Goal: Register for event/course

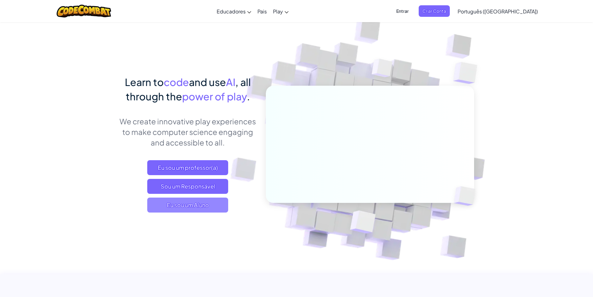
click at [193, 203] on span "Eu sou um Aluno" at bounding box center [187, 205] width 81 height 15
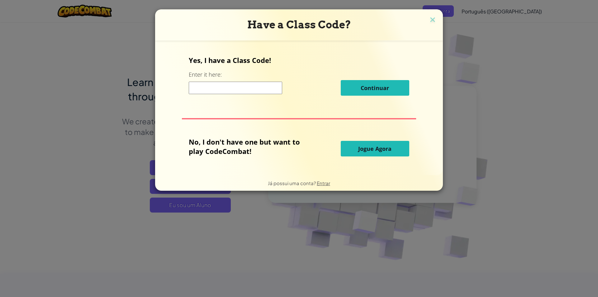
click at [253, 89] on input at bounding box center [235, 88] width 93 height 12
click at [431, 20] on img at bounding box center [433, 20] width 8 height 9
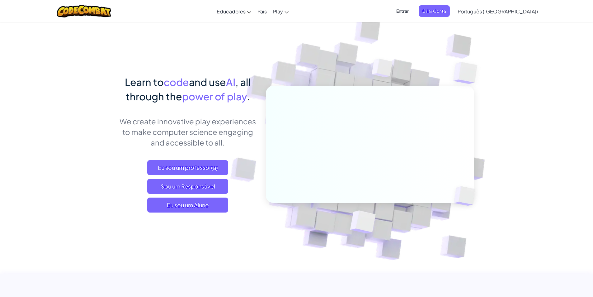
click at [413, 7] on span "Entrar" at bounding box center [403, 11] width 20 height 12
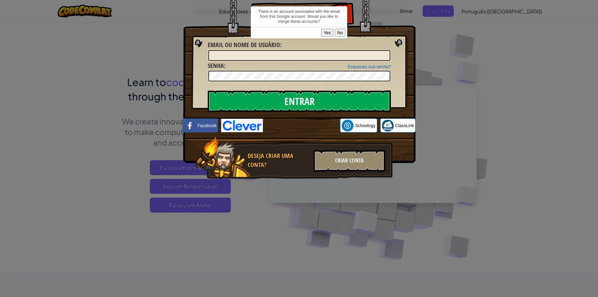
click at [326, 29] on button "Yes" at bounding box center [327, 33] width 12 height 8
